Goal: Register for event/course

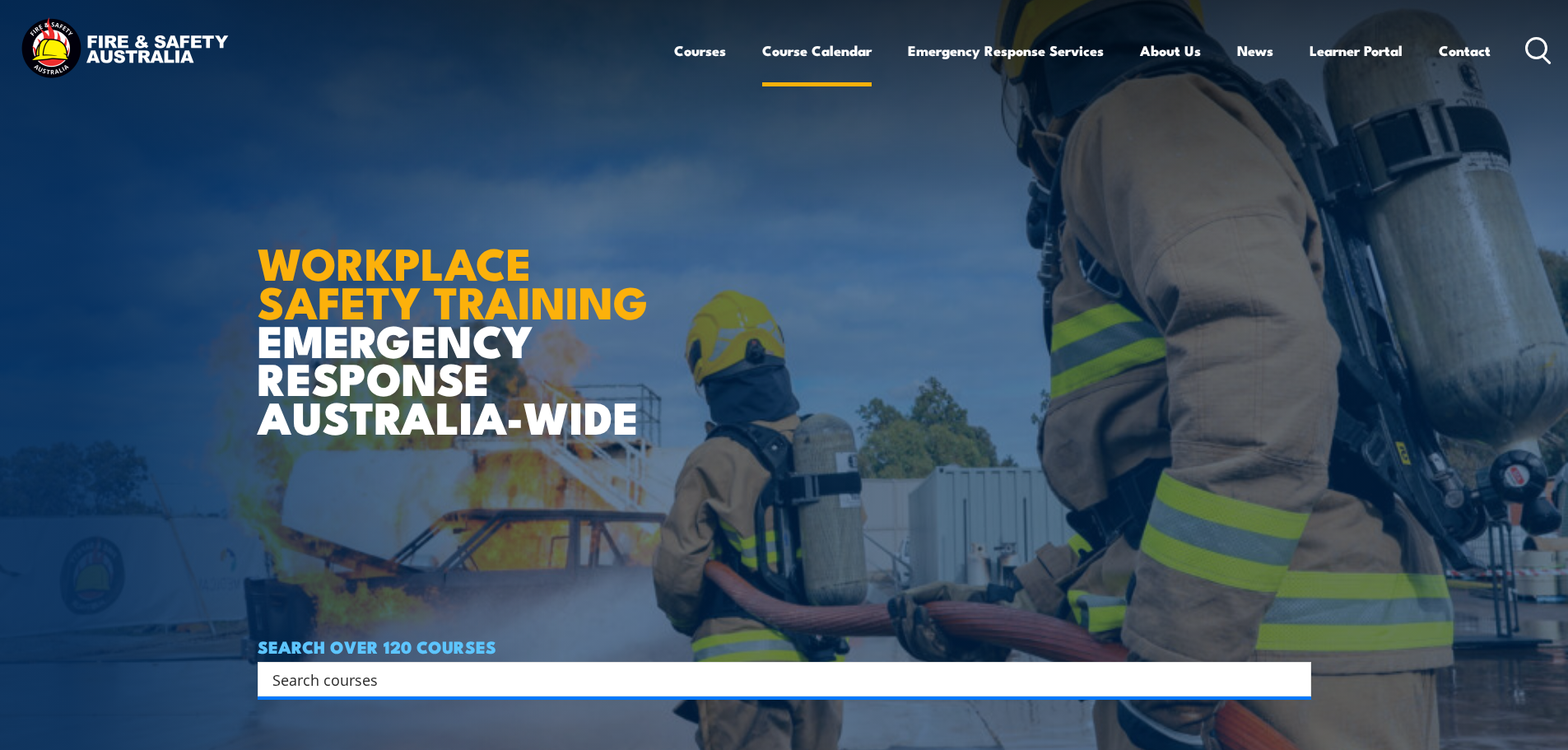
click at [798, 50] on link "Course Calendar" at bounding box center [817, 50] width 109 height 44
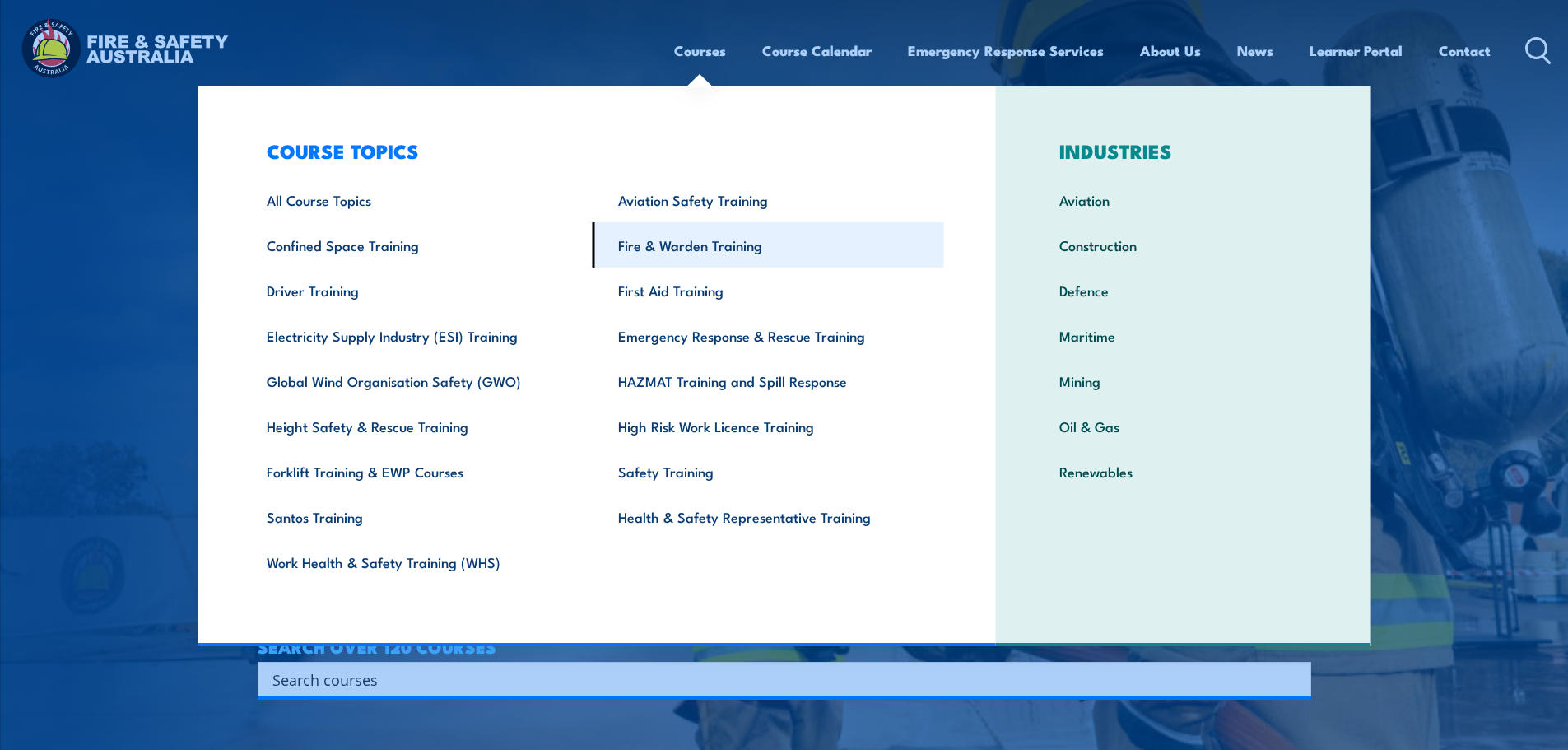
click at [728, 232] on link "Fire & Warden Training" at bounding box center [768, 245] width 352 height 45
click at [720, 243] on link "Fire & Warden Training" at bounding box center [768, 245] width 352 height 45
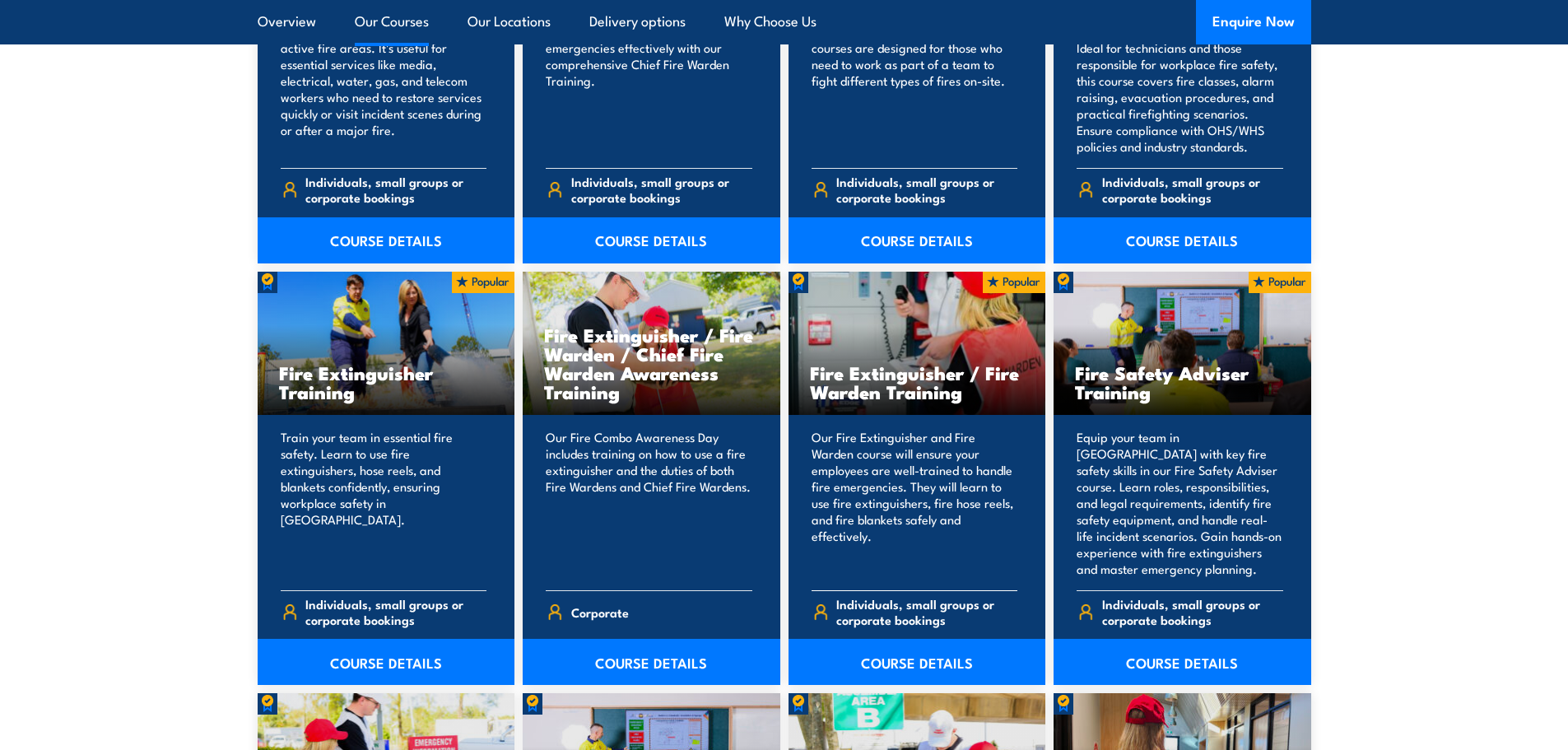
scroll to position [1646, 0]
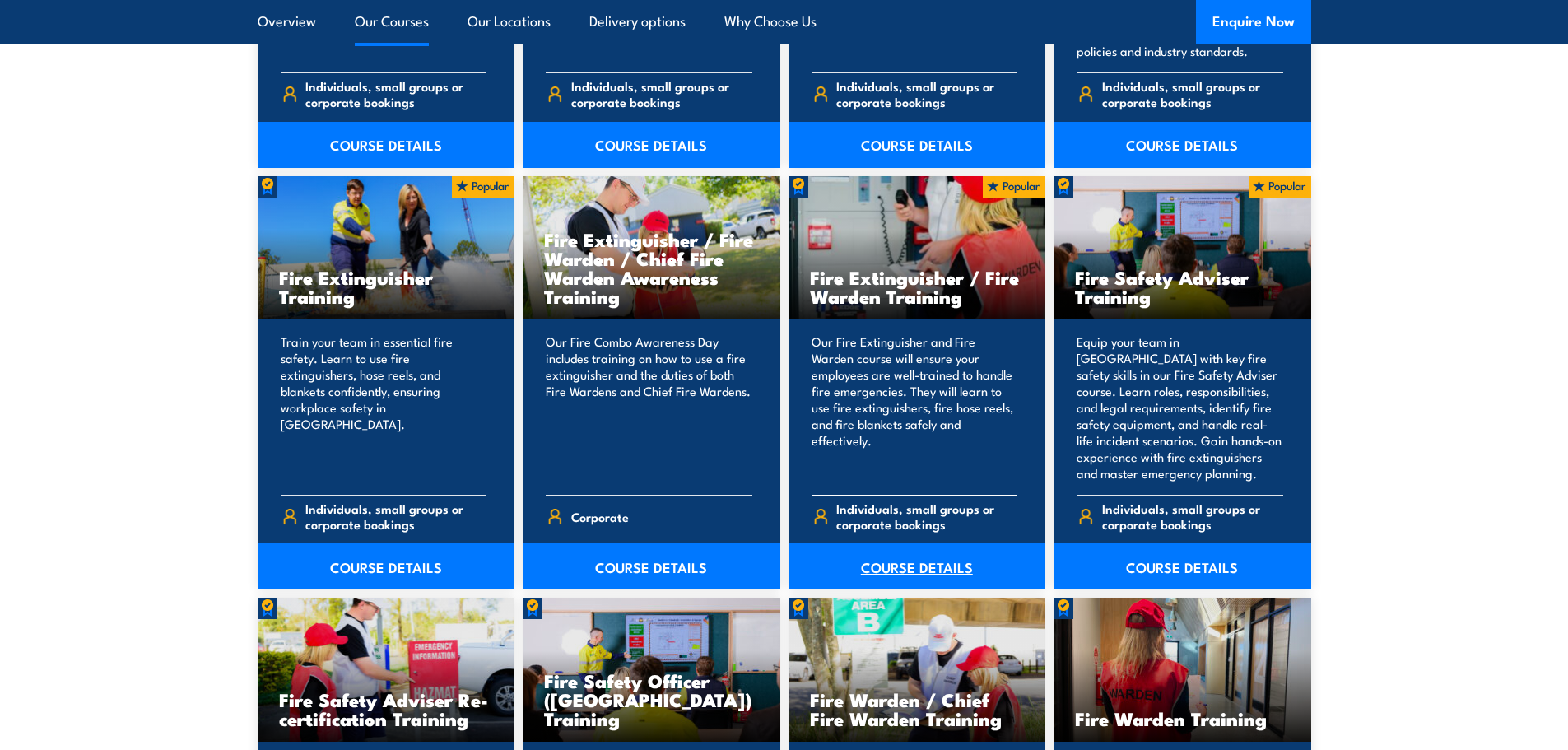
click at [930, 565] on link "COURSE DETAILS" at bounding box center [917, 567] width 258 height 46
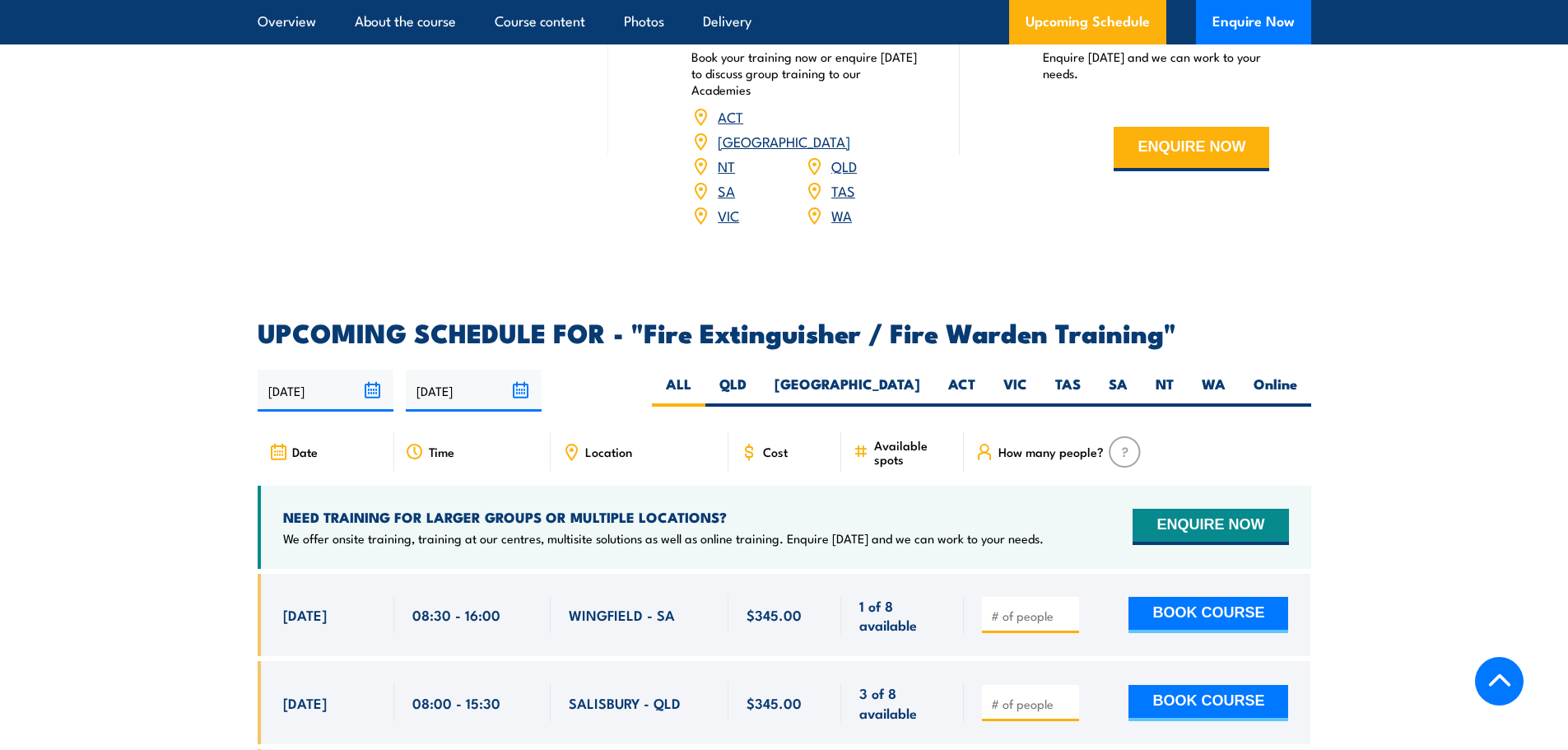
scroll to position [2552, 0]
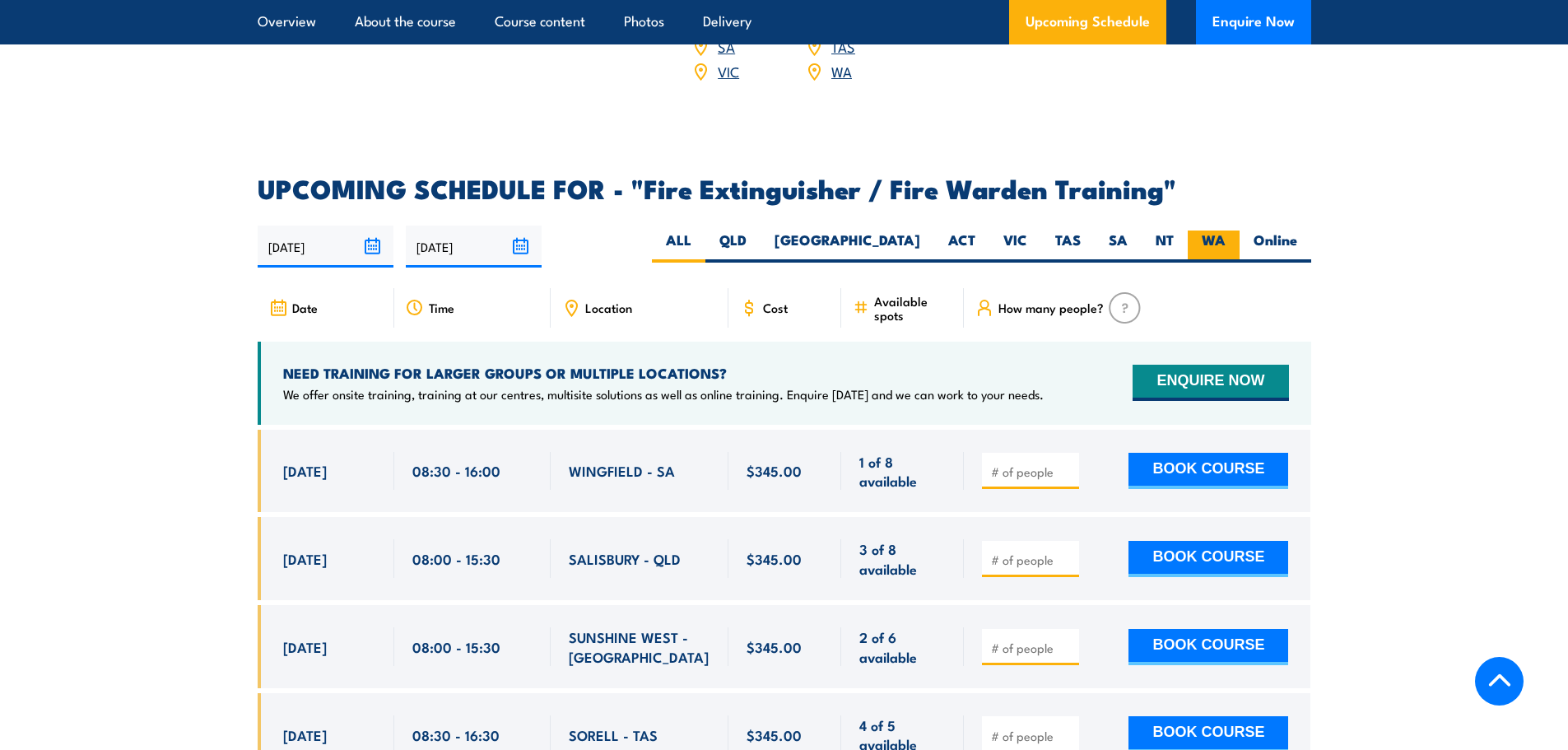
click at [1200, 230] on label "WA" at bounding box center [1214, 246] width 52 height 32
click at [1226, 230] on input "WA" at bounding box center [1232, 236] width 11 height 11
radio input "true"
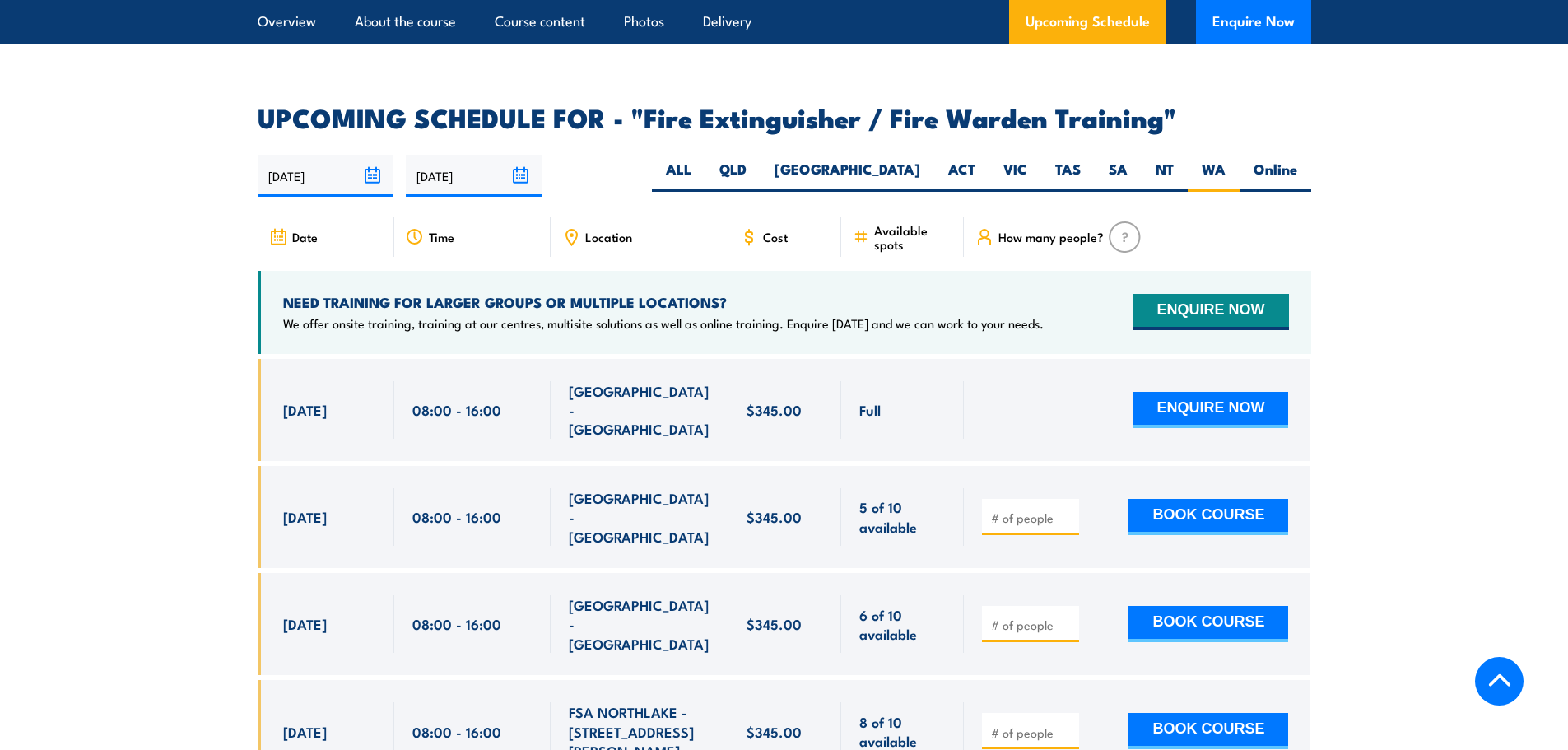
scroll to position [2703, 0]
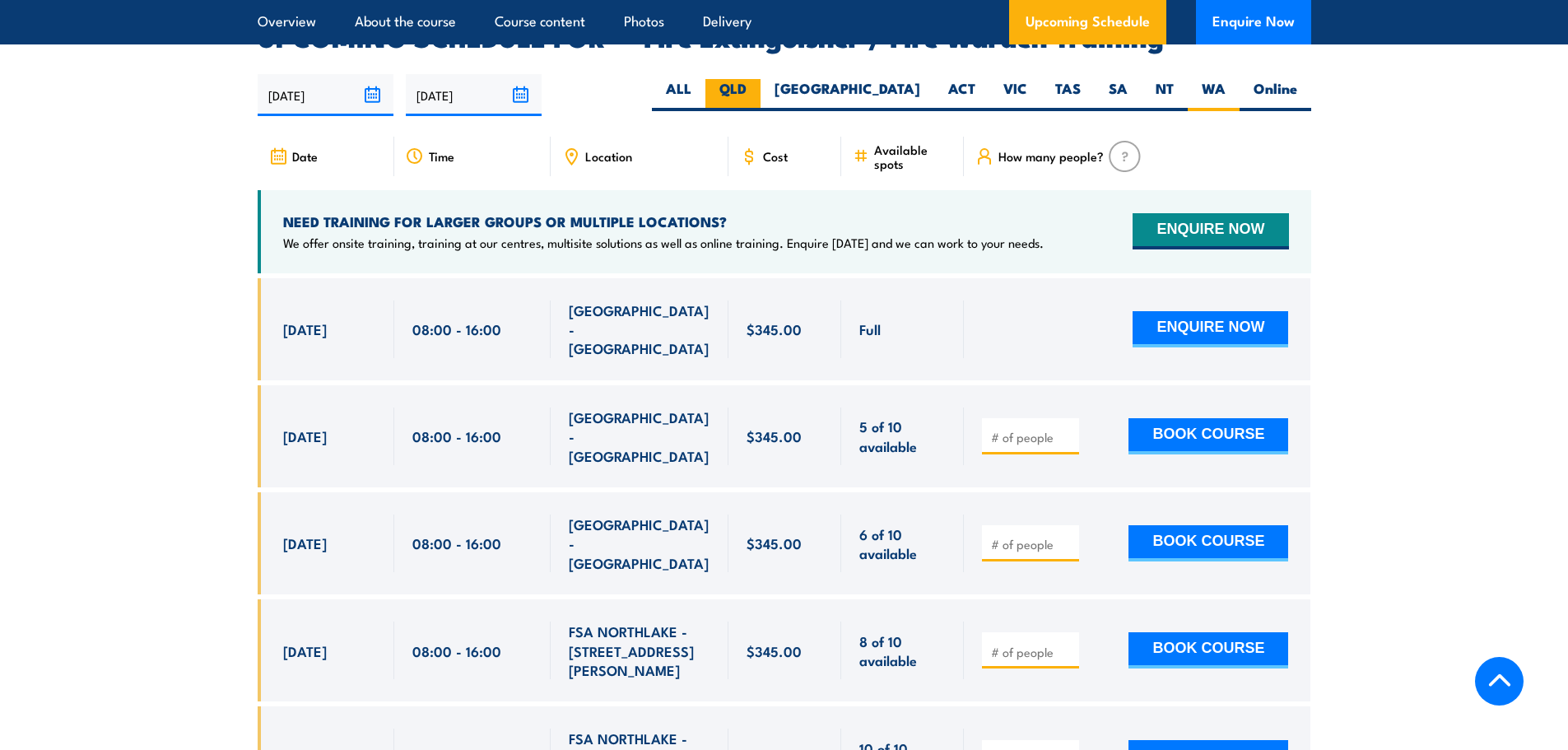
click at [761, 79] on label "QLD" at bounding box center [733, 95] width 55 height 32
click at [757, 79] on input "QLD" at bounding box center [752, 85] width 11 height 11
radio input "true"
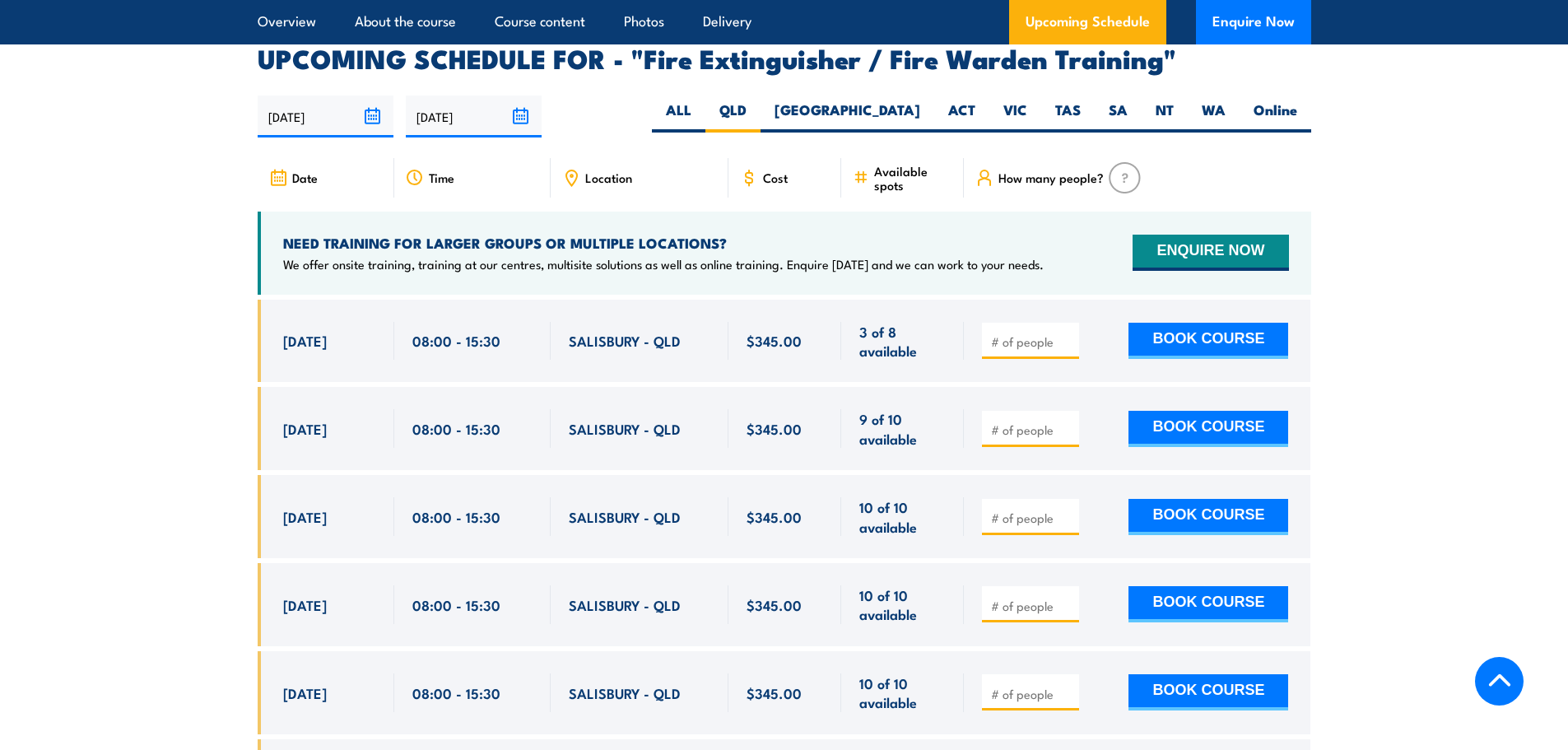
scroll to position [2703, 0]
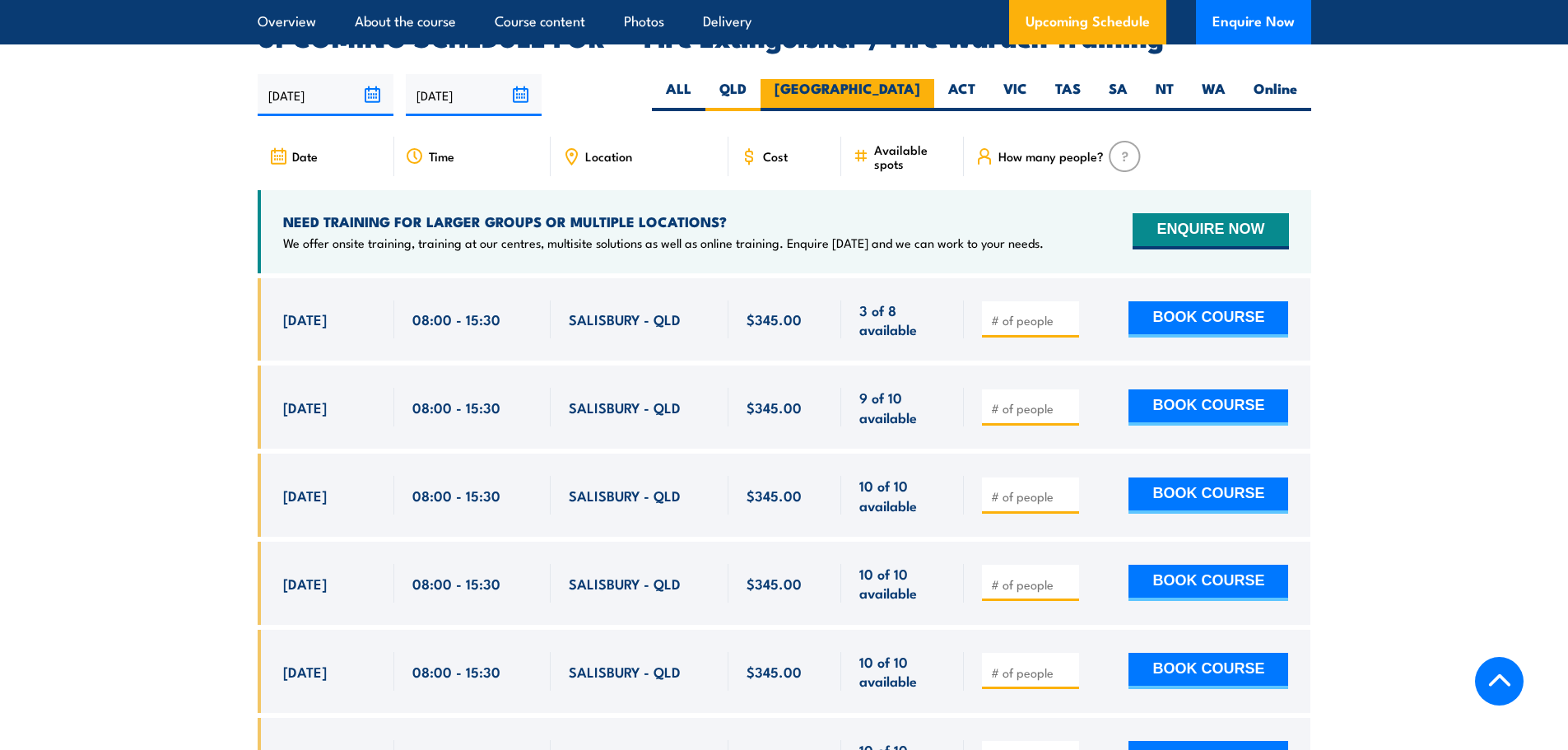
click at [896, 79] on label "[GEOGRAPHIC_DATA]" at bounding box center [847, 95] width 174 height 32
click at [920, 79] on input "[GEOGRAPHIC_DATA]" at bounding box center [925, 85] width 11 height 11
radio input "true"
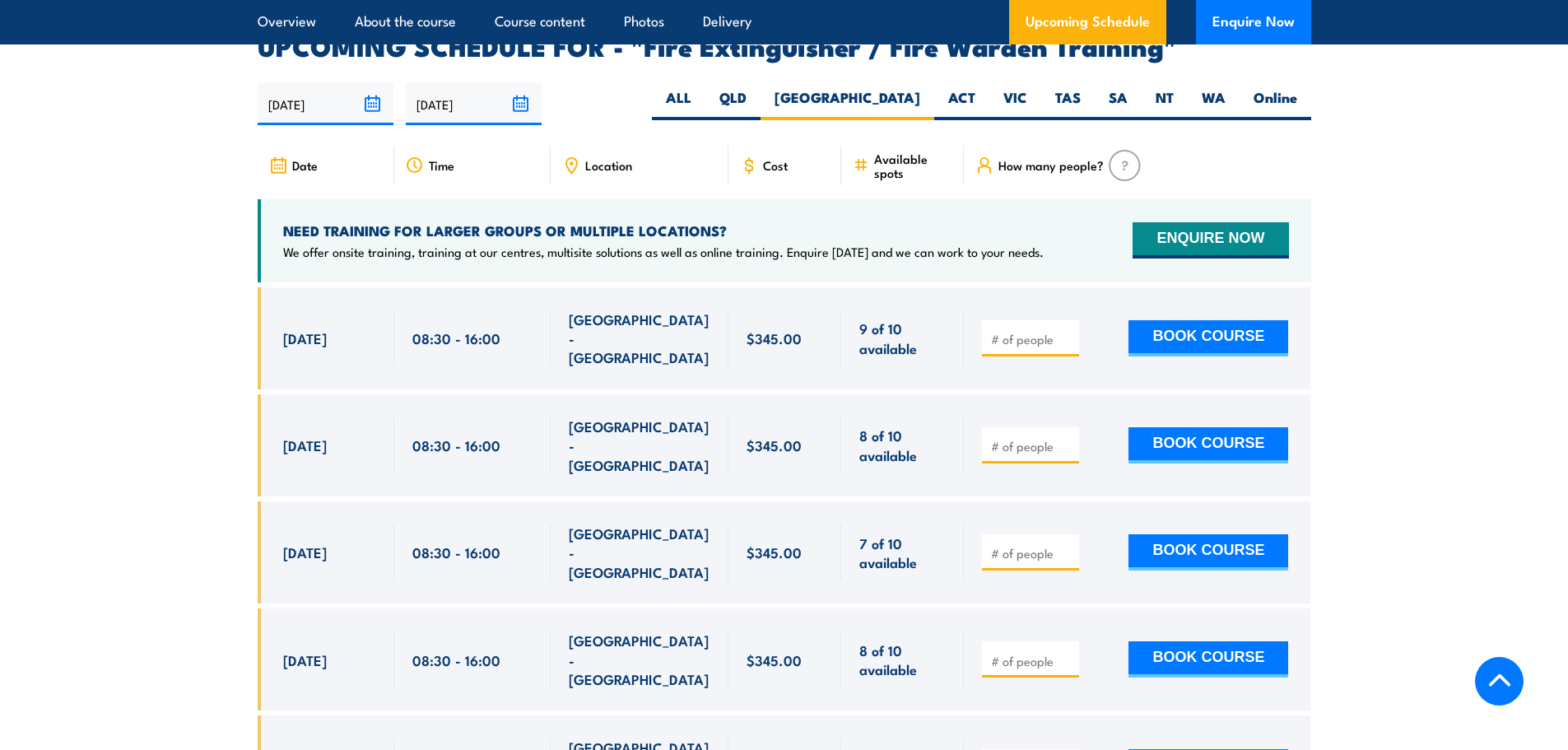
scroll to position [2703, 0]
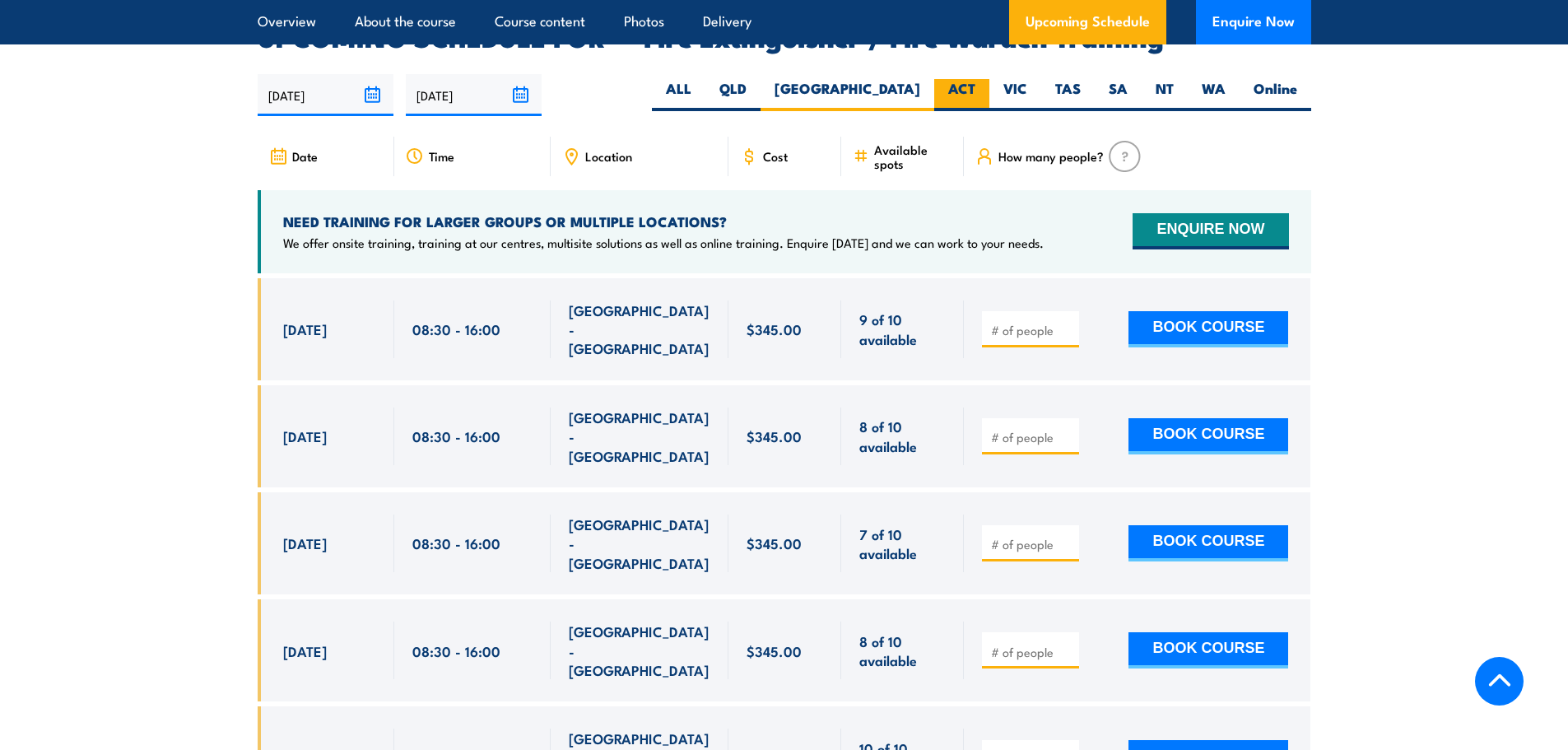
click at [951, 79] on label "ACT" at bounding box center [962, 95] width 55 height 32
click at [975, 79] on input "ACT" at bounding box center [981, 85] width 11 height 11
radio input "true"
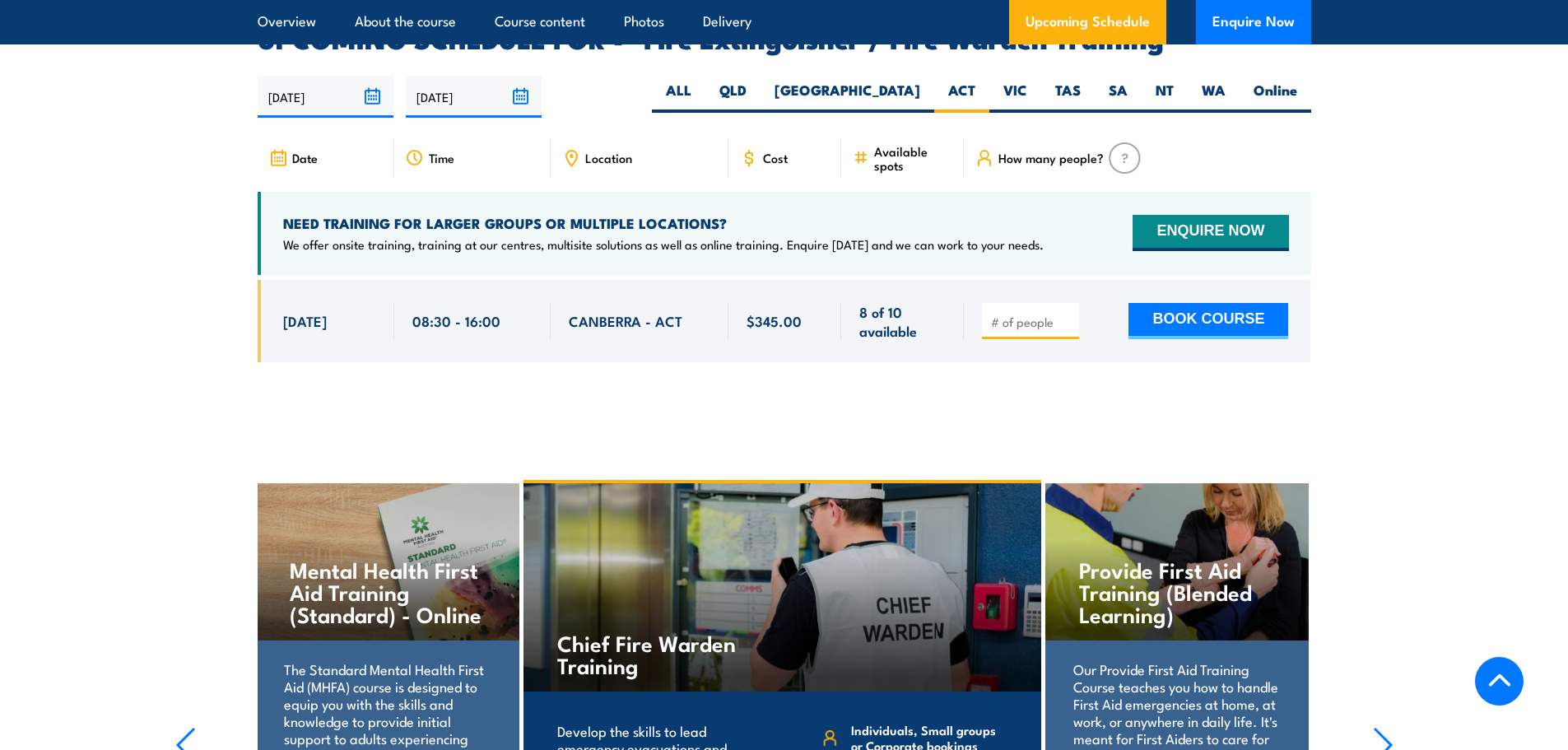
scroll to position [2703, 0]
